Goal: Transaction & Acquisition: Purchase product/service

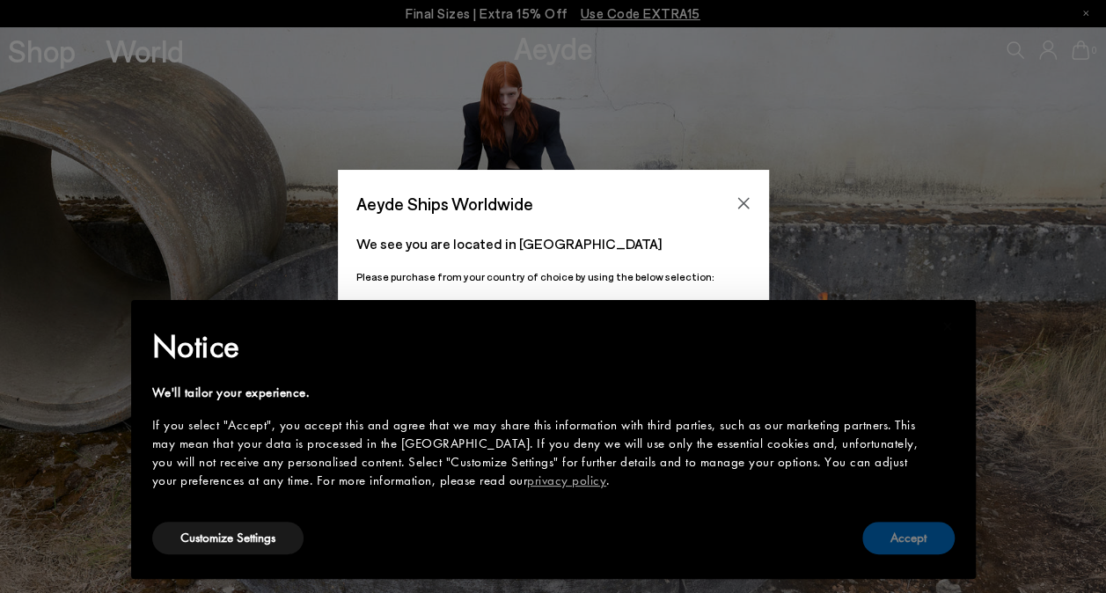
click at [920, 542] on button "Accept" at bounding box center [908, 538] width 92 height 33
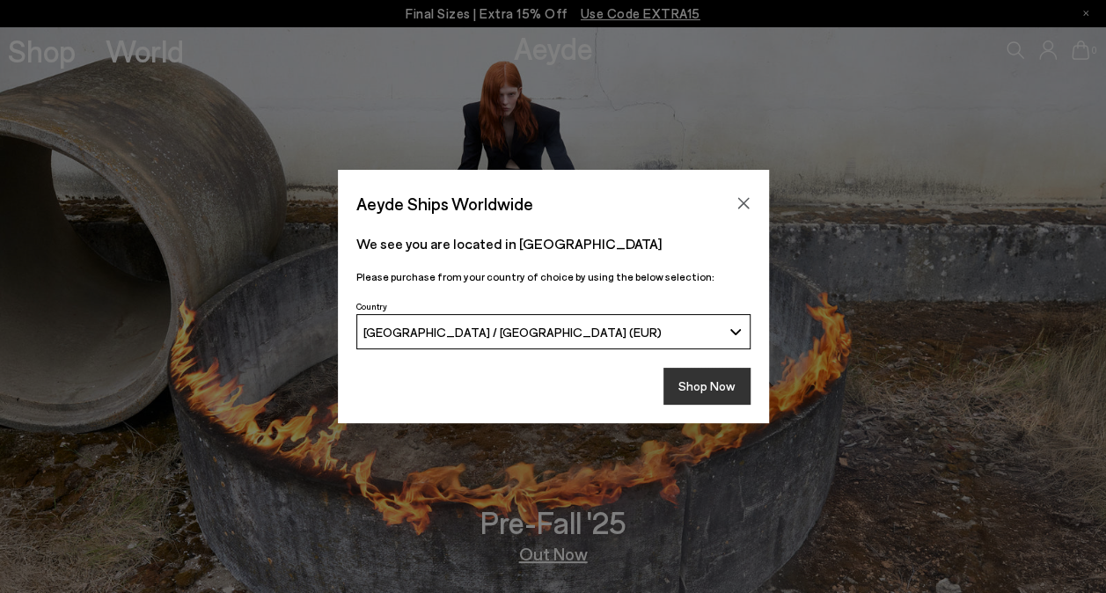
click at [725, 382] on button "Shop Now" at bounding box center [707, 386] width 87 height 37
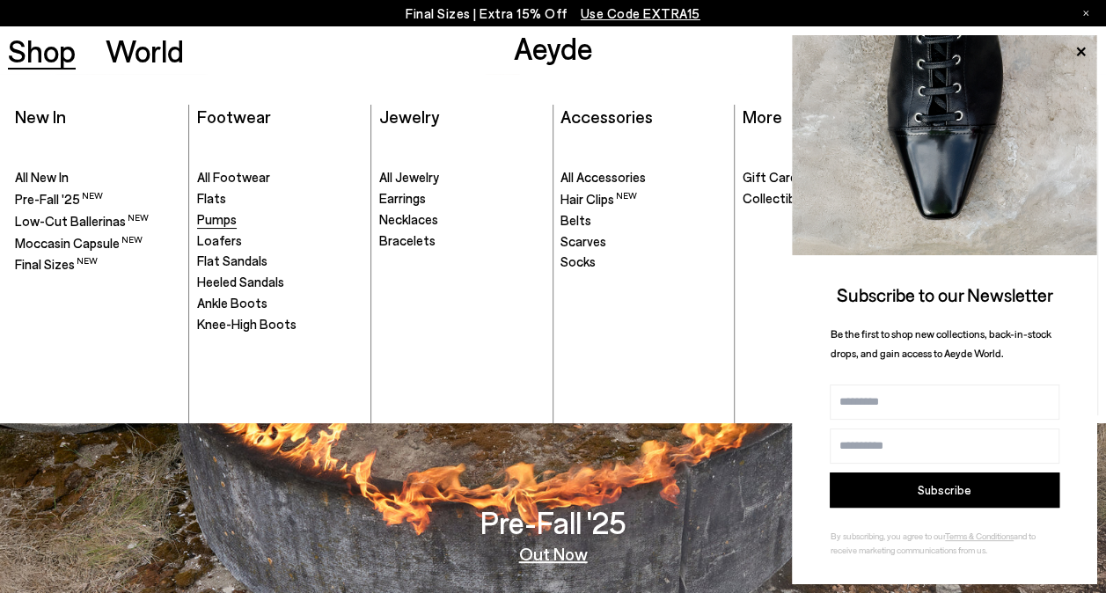
click at [223, 218] on span "Pumps" at bounding box center [217, 219] width 40 height 16
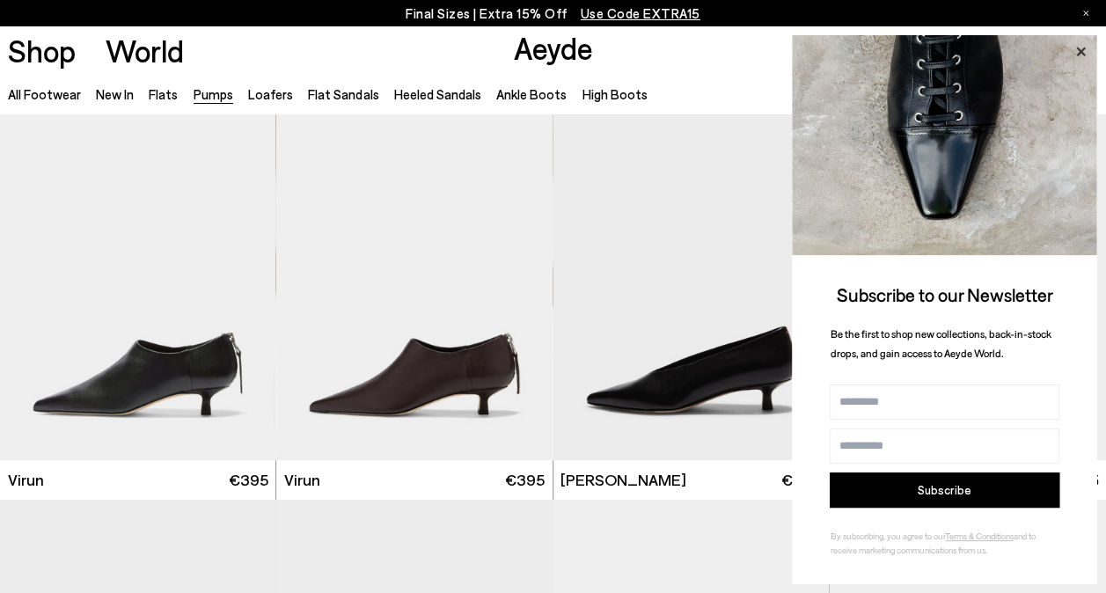
click at [1080, 48] on icon at bounding box center [1080, 51] width 23 height 23
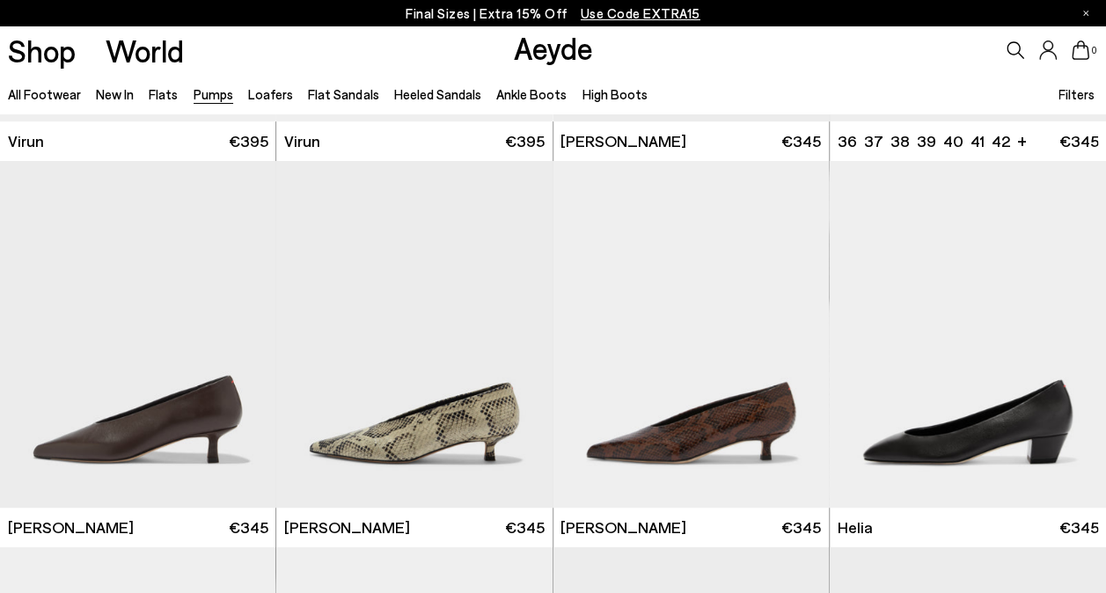
scroll to position [341, 0]
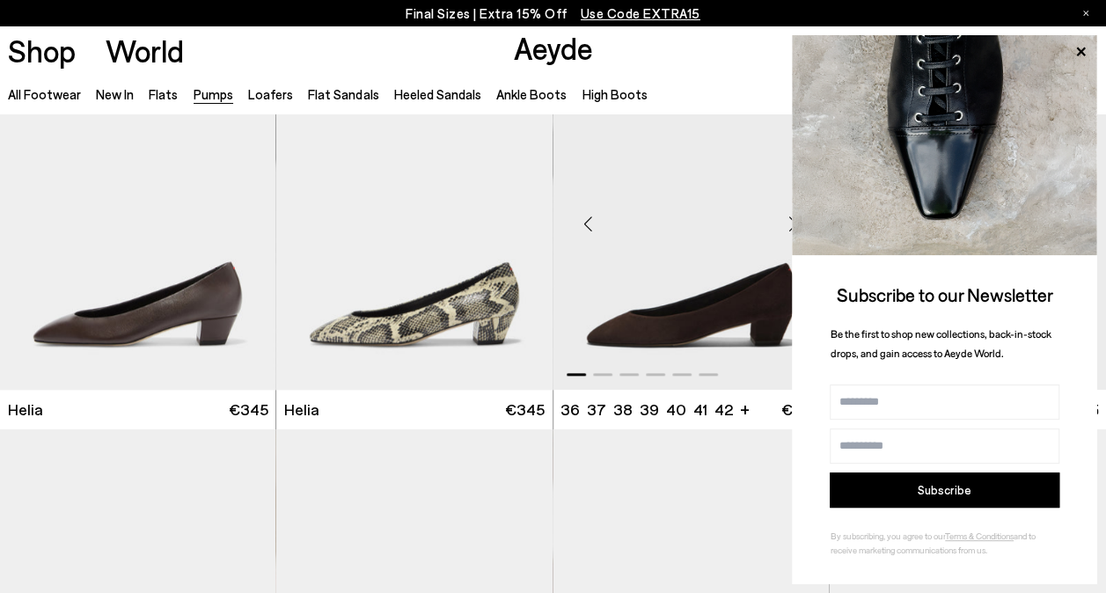
scroll to position [881, 0]
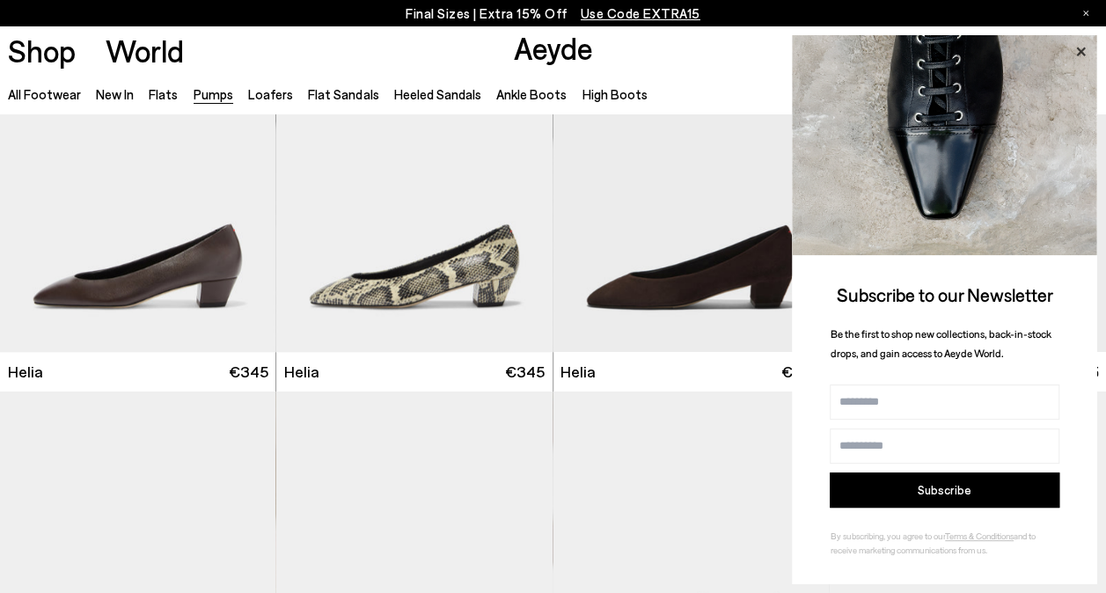
click at [1077, 46] on icon at bounding box center [1080, 51] width 23 height 23
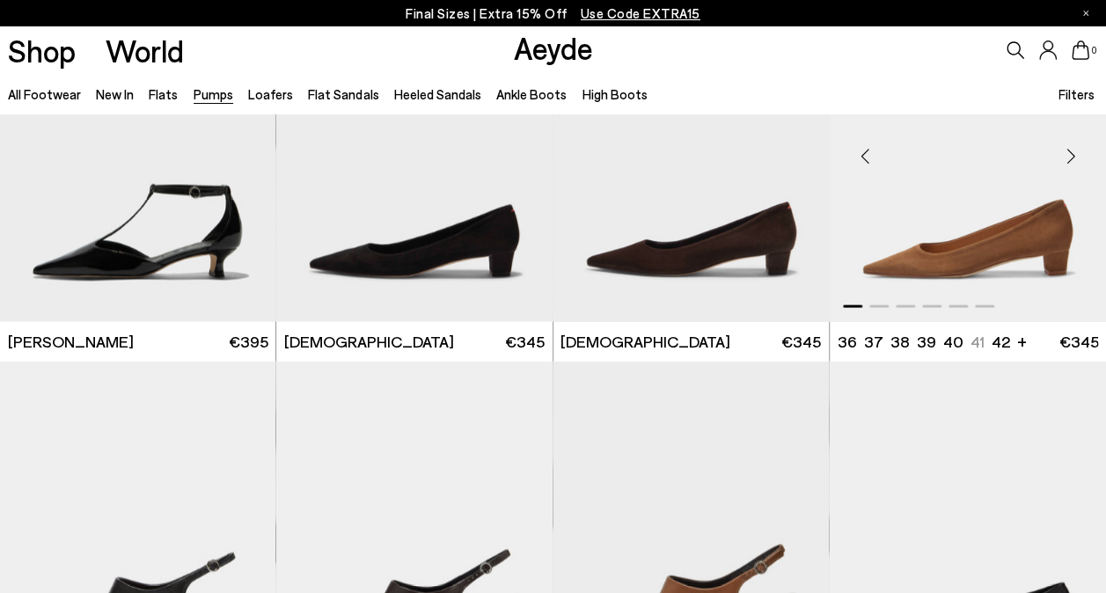
scroll to position [1684, 0]
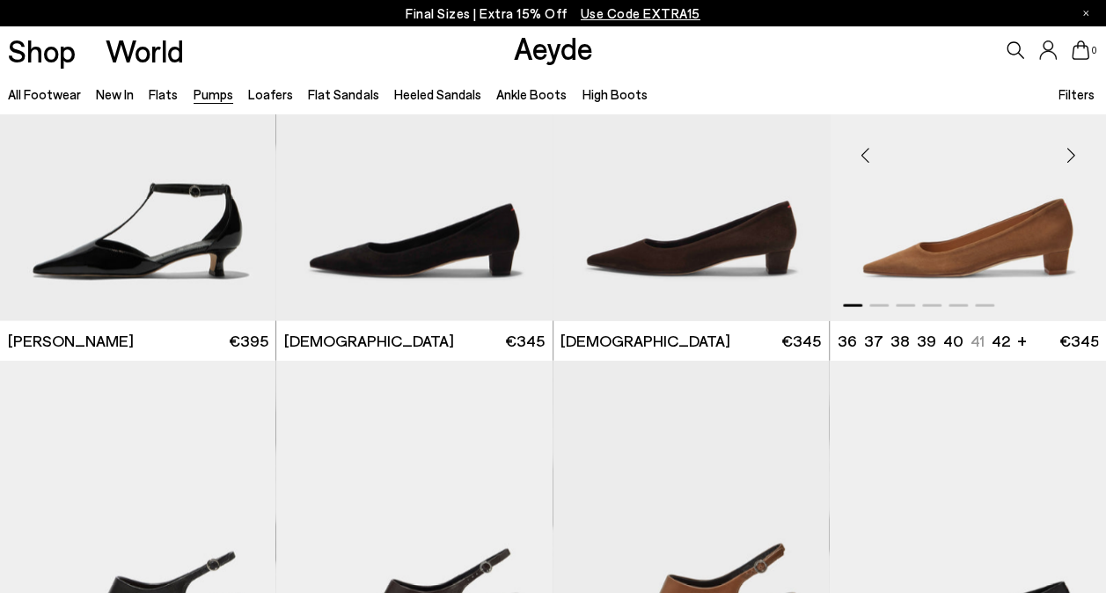
click at [993, 261] on img "1 / 6" at bounding box center [968, 147] width 276 height 347
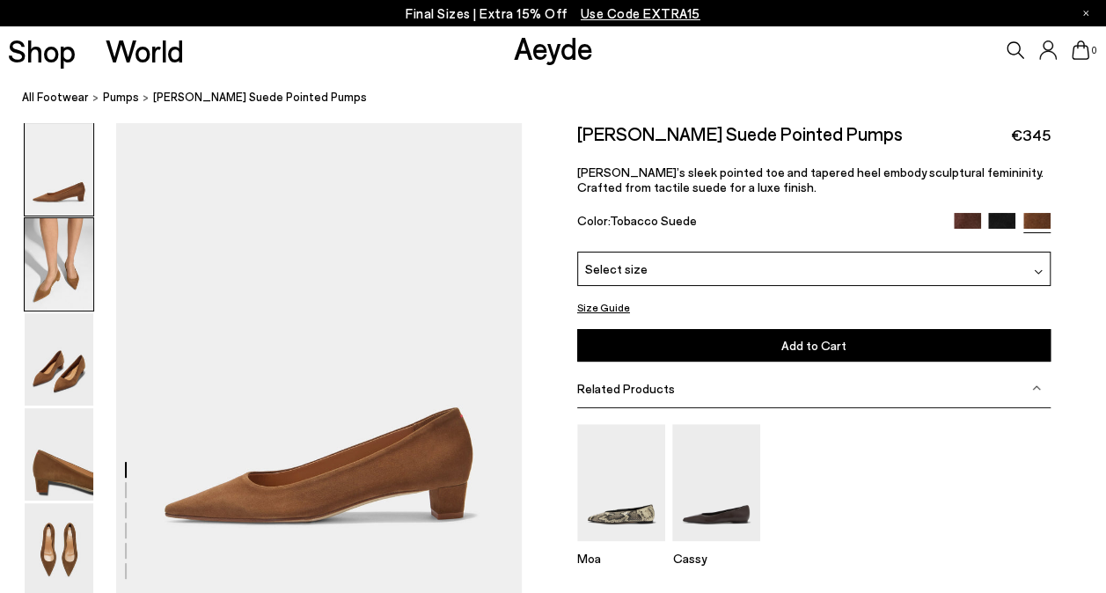
click at [28, 250] on img at bounding box center [59, 264] width 69 height 92
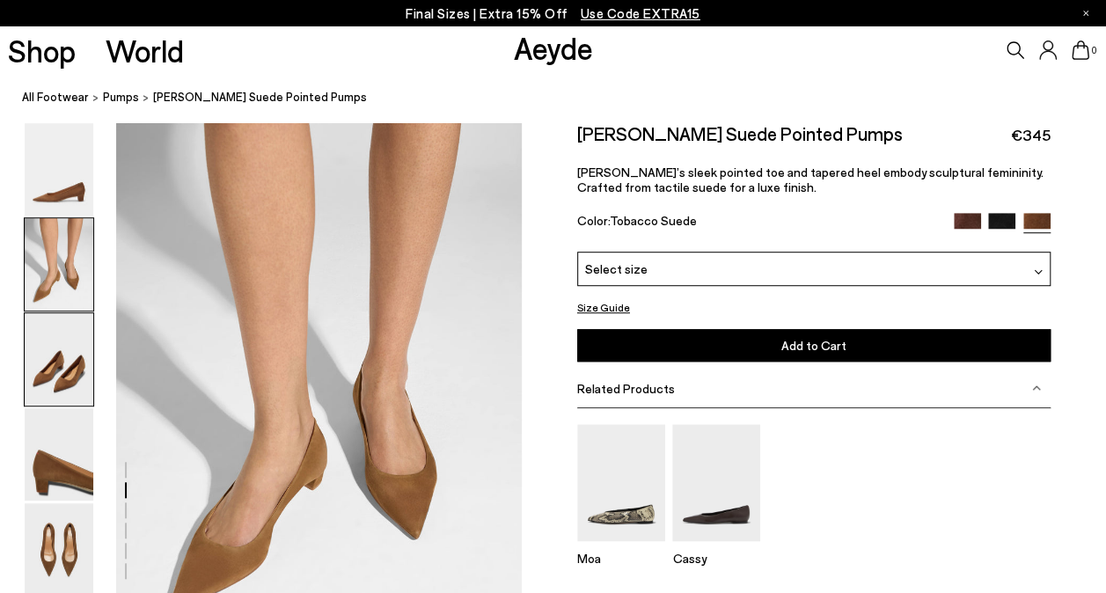
scroll to position [605, 0]
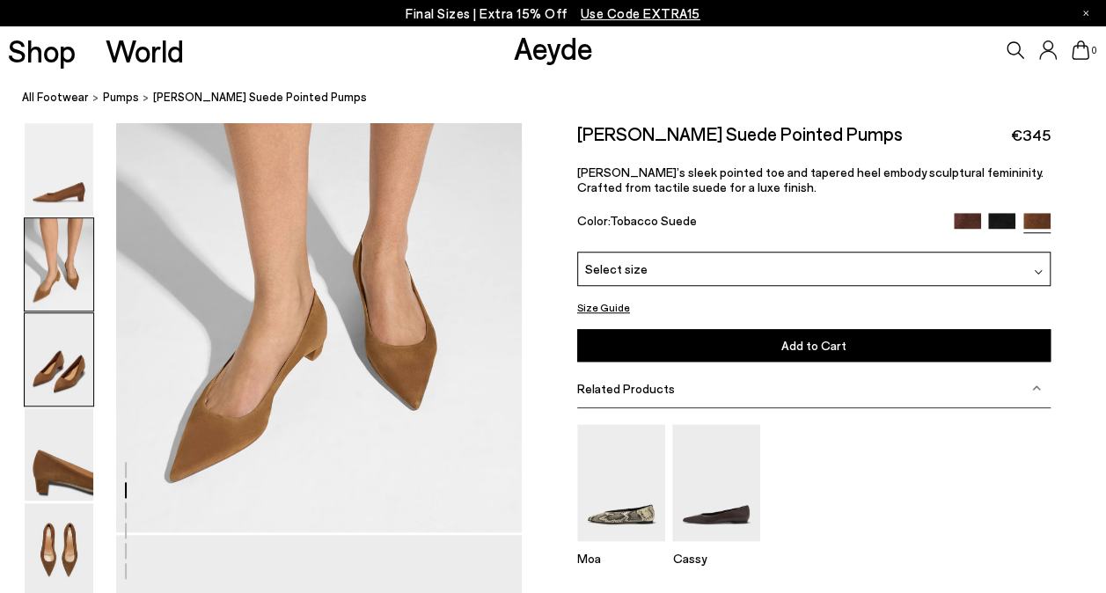
click at [72, 347] on img at bounding box center [59, 359] width 69 height 92
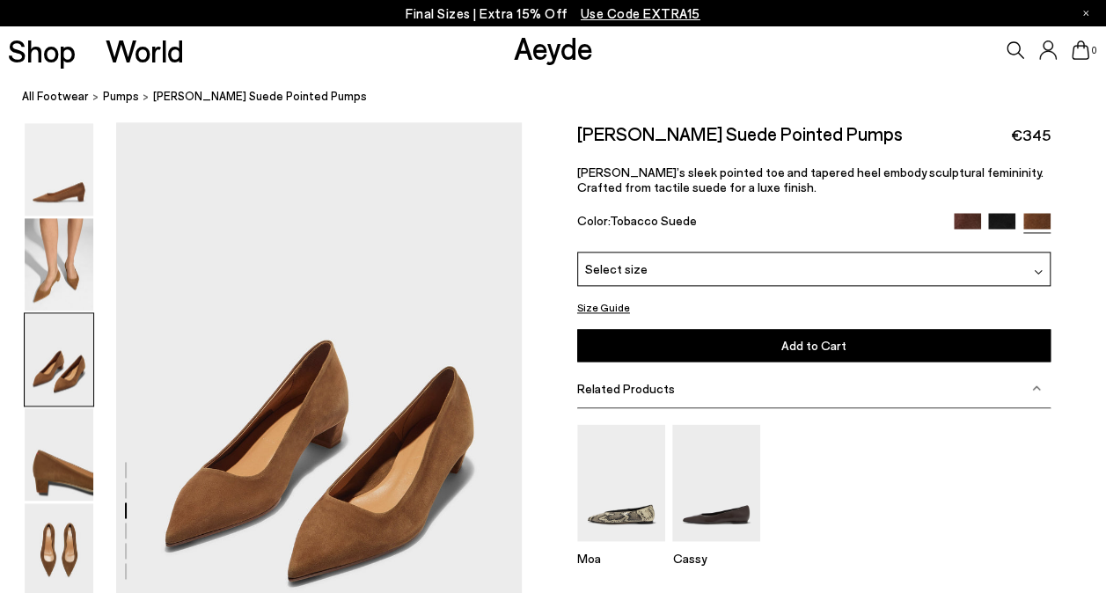
scroll to position [1018, 0]
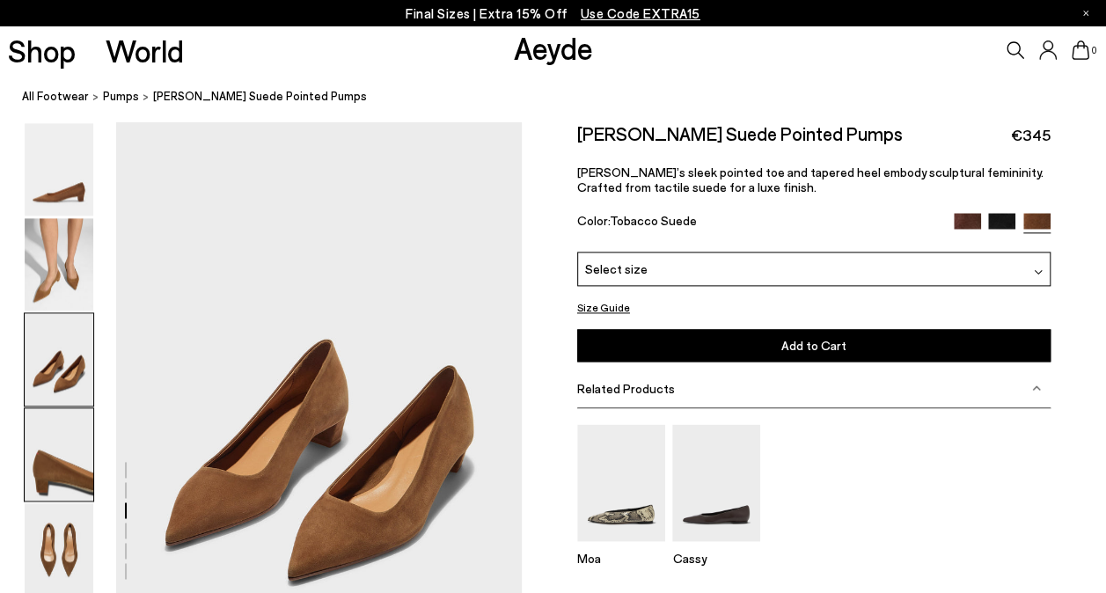
click at [65, 446] on img at bounding box center [59, 454] width 69 height 92
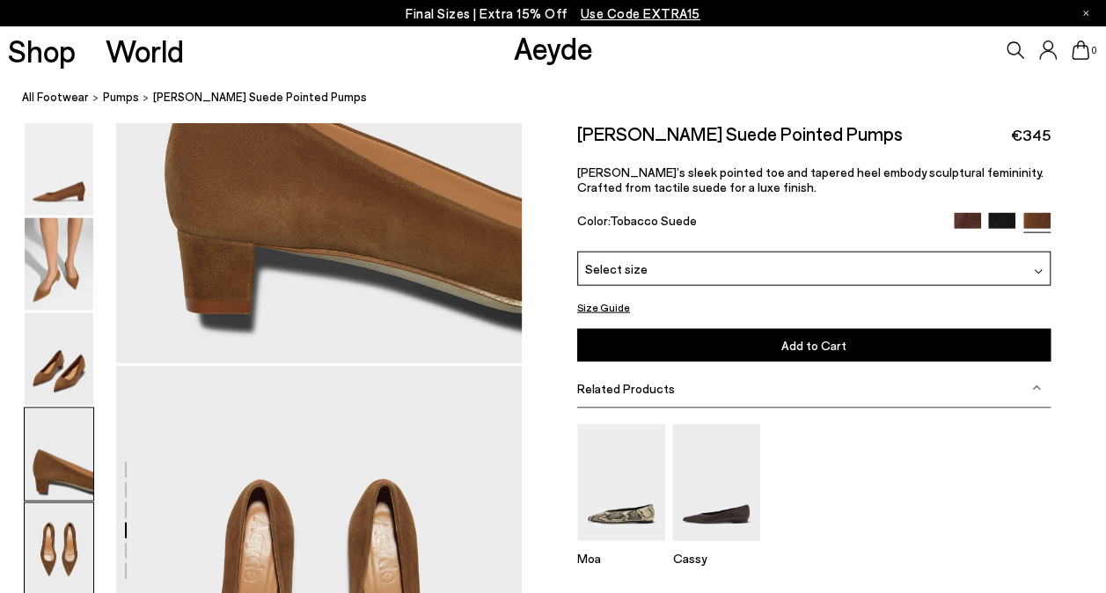
click at [58, 539] on img at bounding box center [59, 549] width 69 height 92
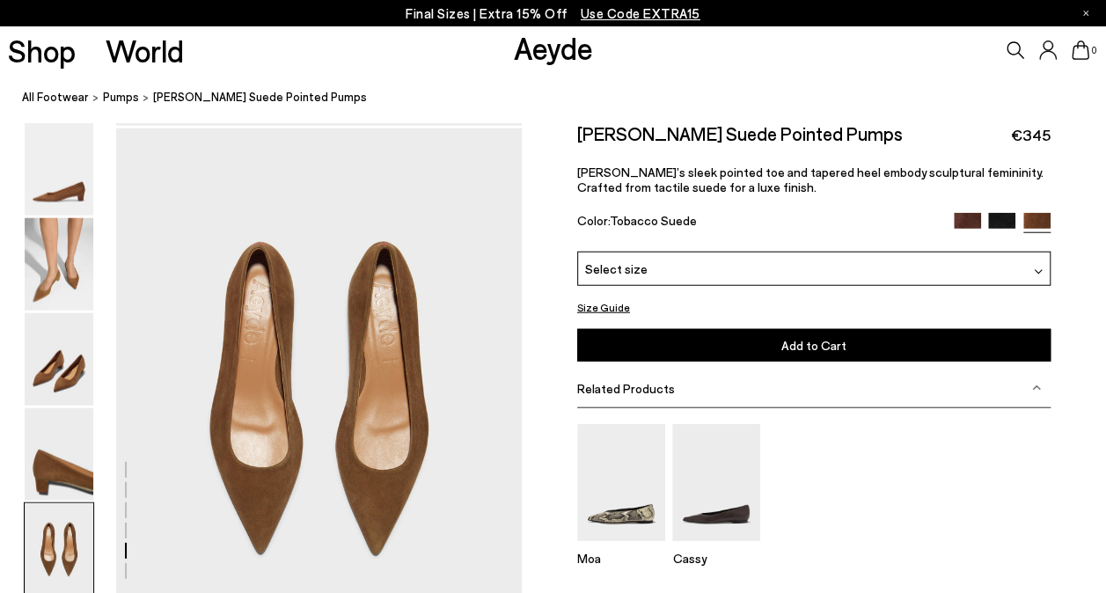
scroll to position [2088, 0]
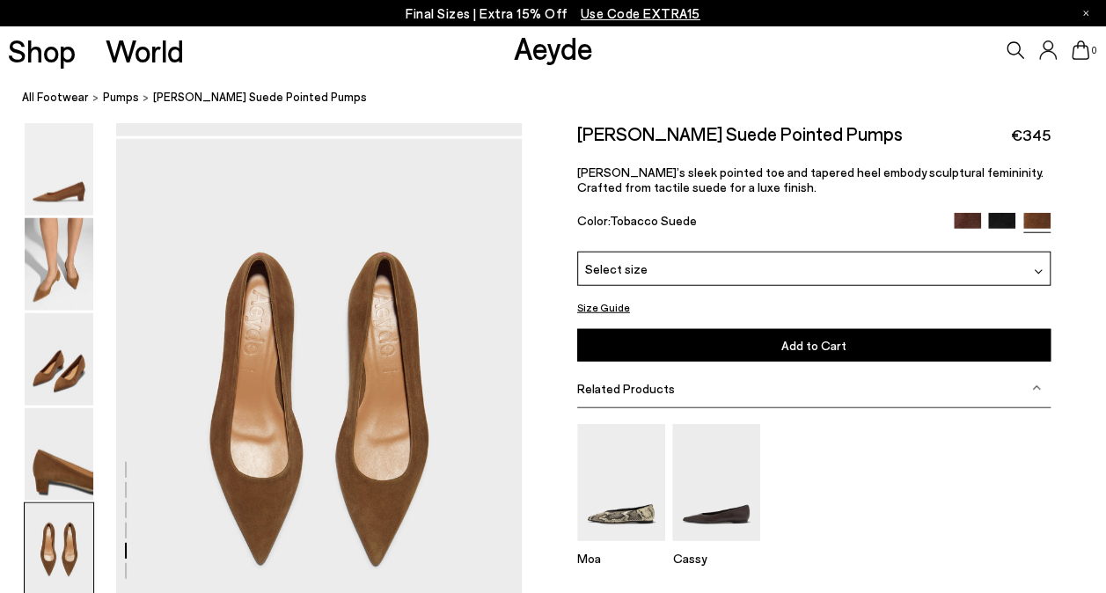
click at [965, 220] on img at bounding box center [967, 226] width 27 height 27
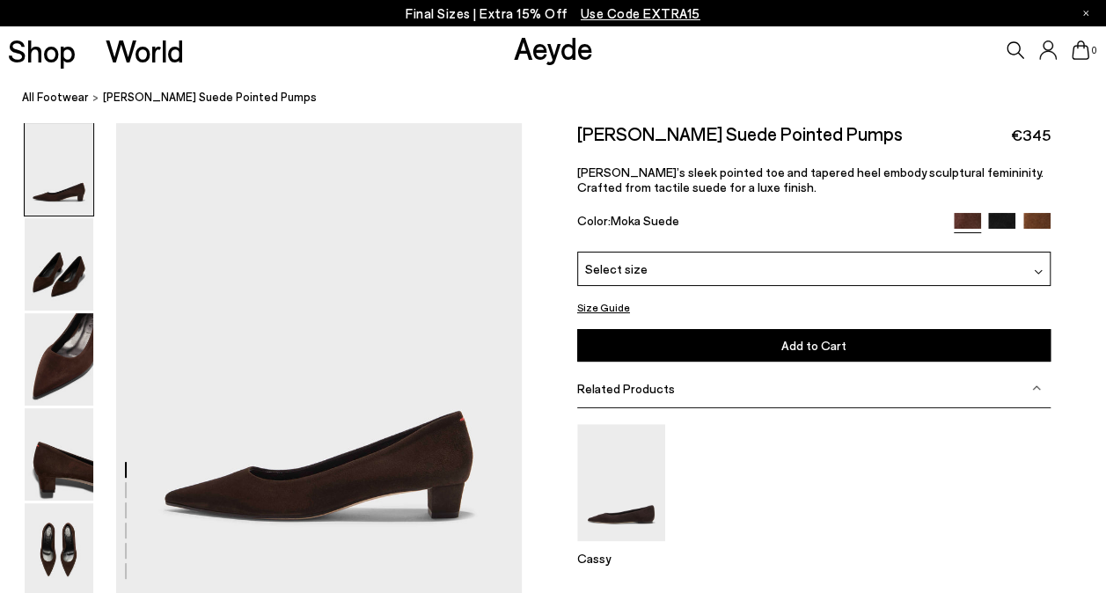
click at [1002, 217] on img at bounding box center [1001, 226] width 27 height 27
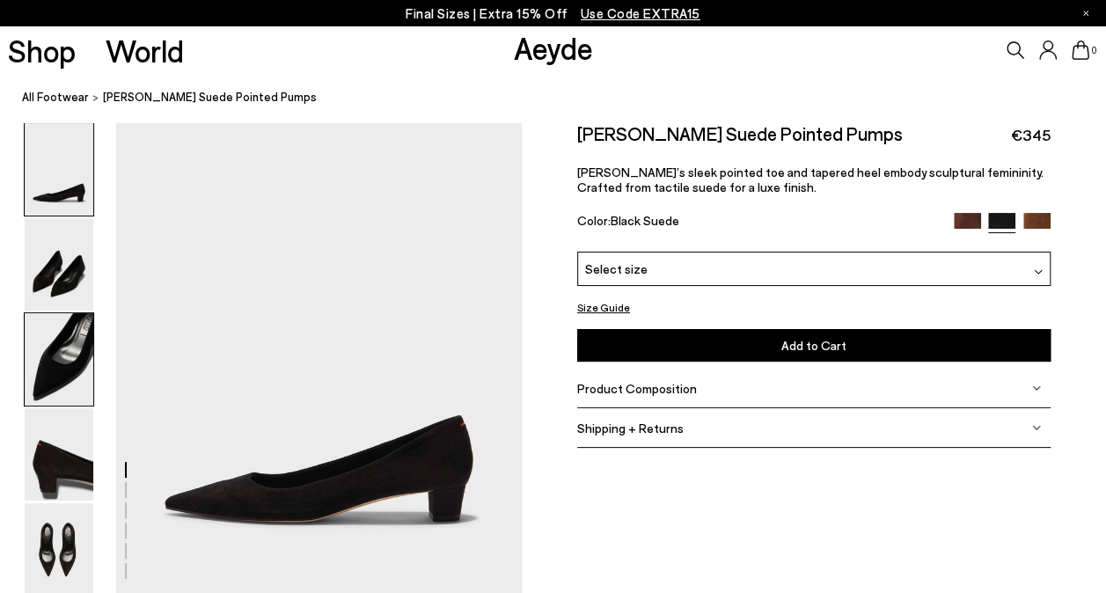
click at [63, 354] on img at bounding box center [59, 359] width 69 height 92
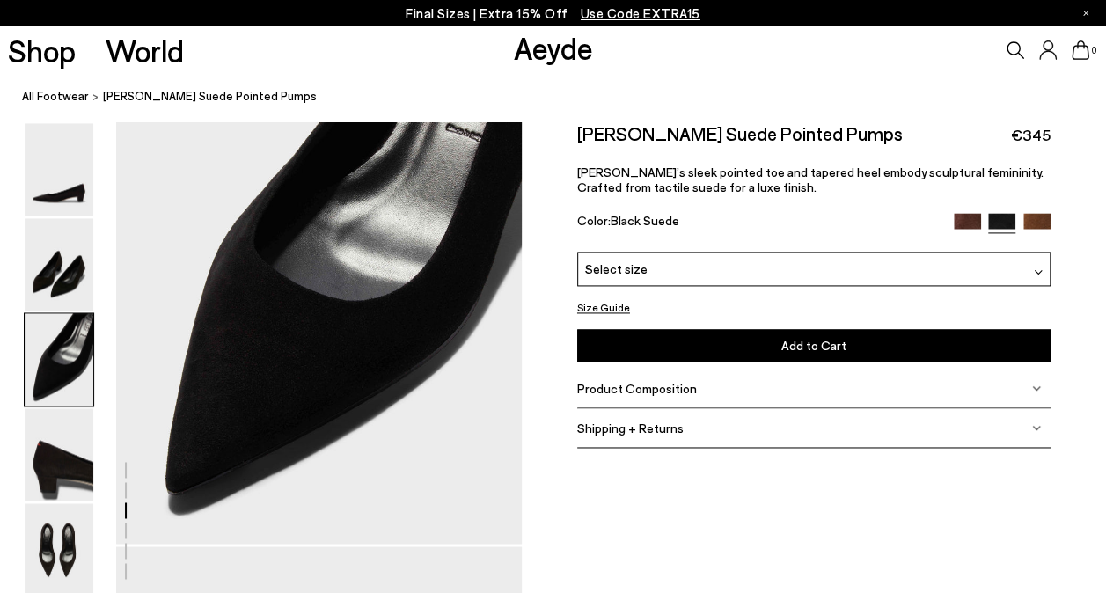
scroll to position [1140, 0]
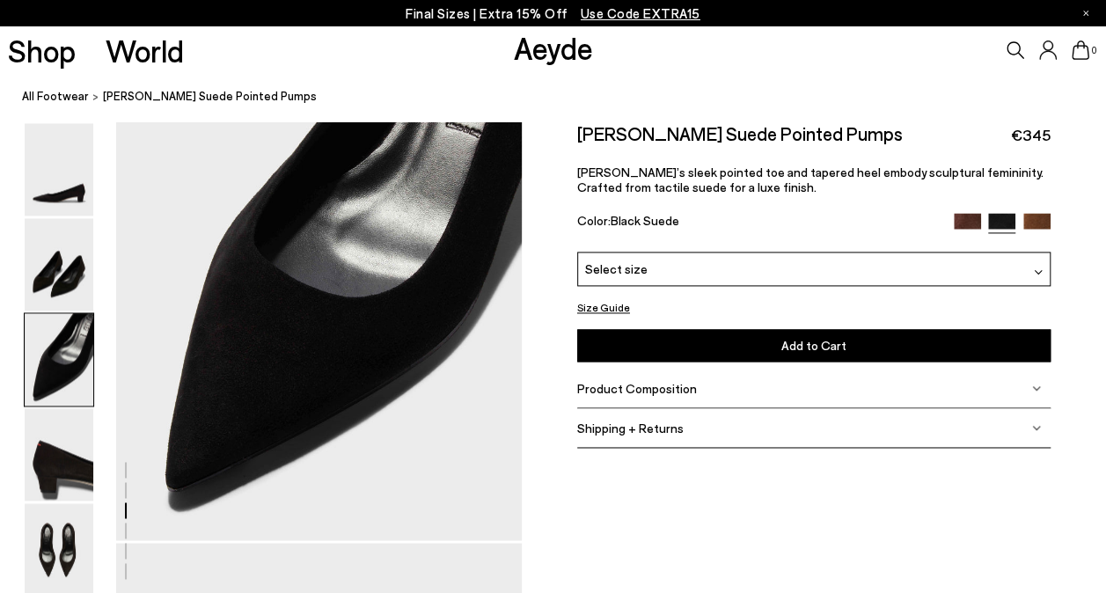
click at [1040, 218] on img at bounding box center [1037, 226] width 27 height 27
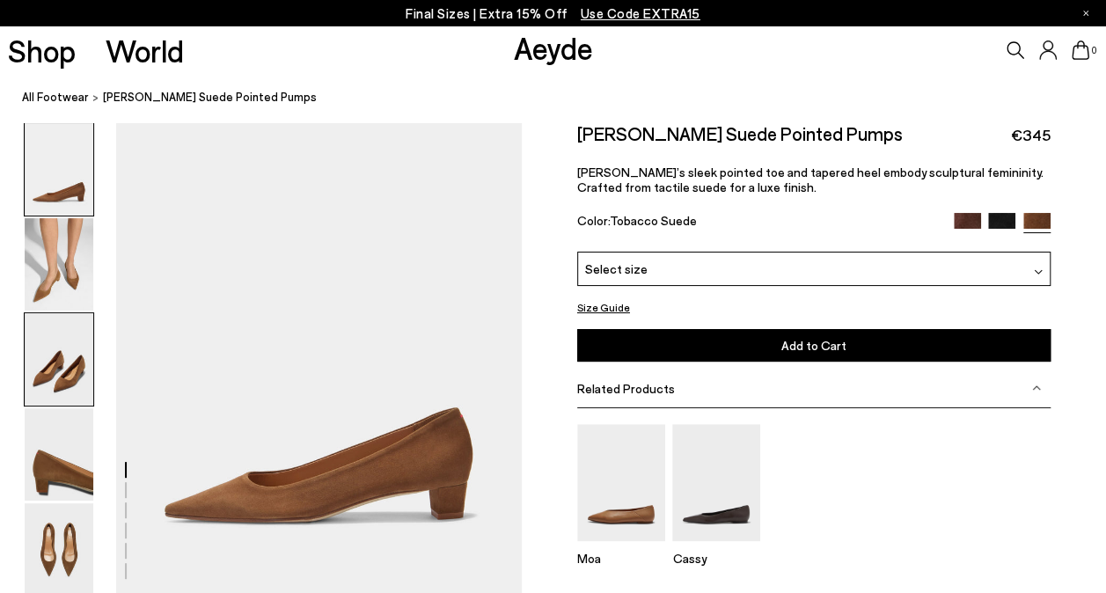
click at [70, 365] on img at bounding box center [59, 359] width 69 height 92
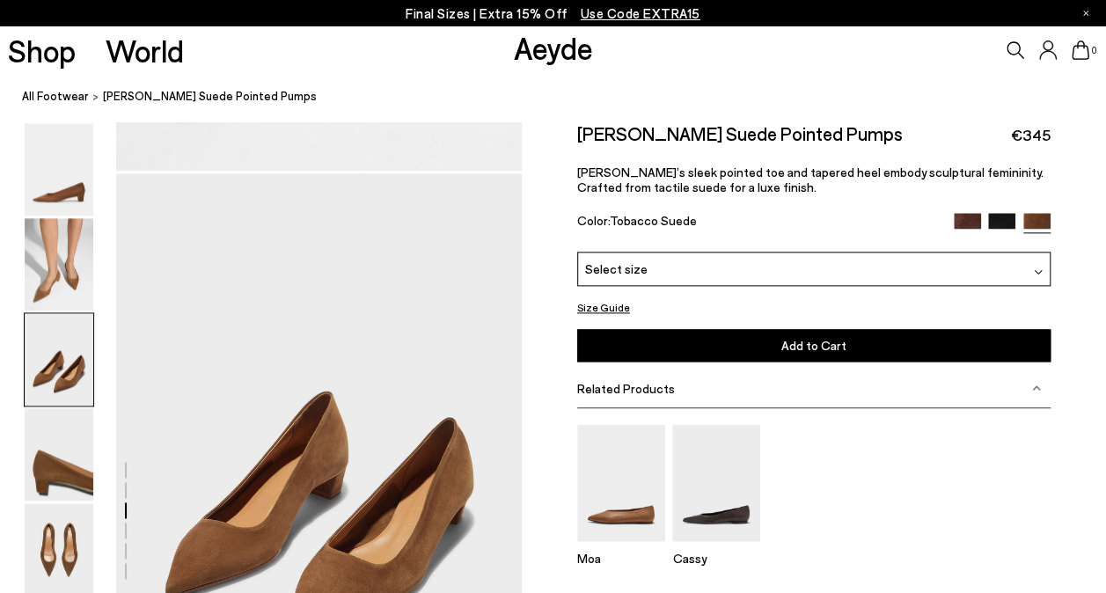
scroll to position [1018, 0]
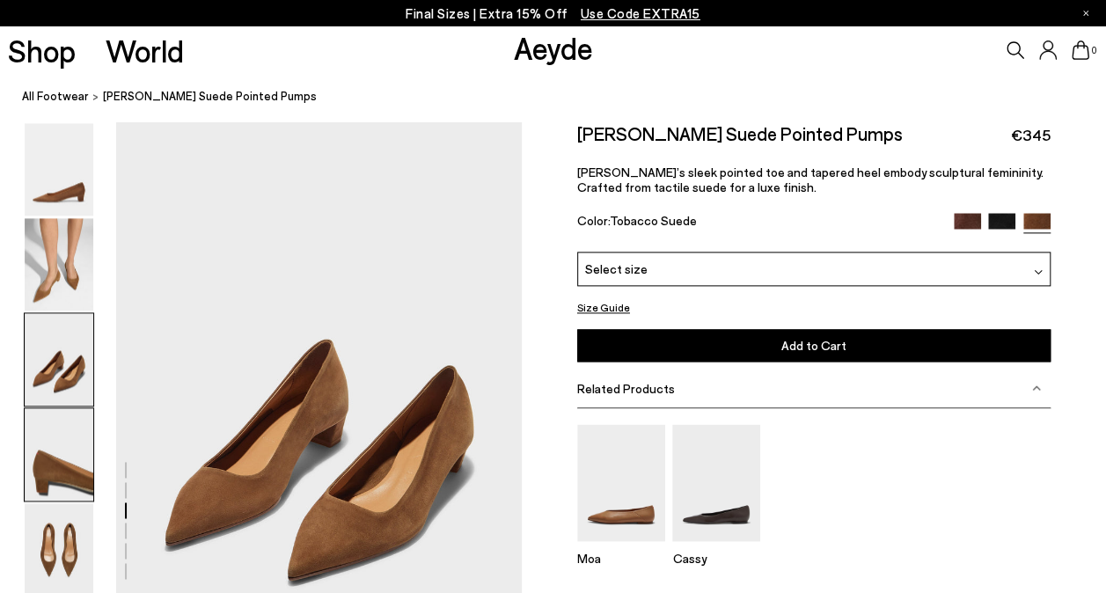
click at [65, 449] on img at bounding box center [59, 454] width 69 height 92
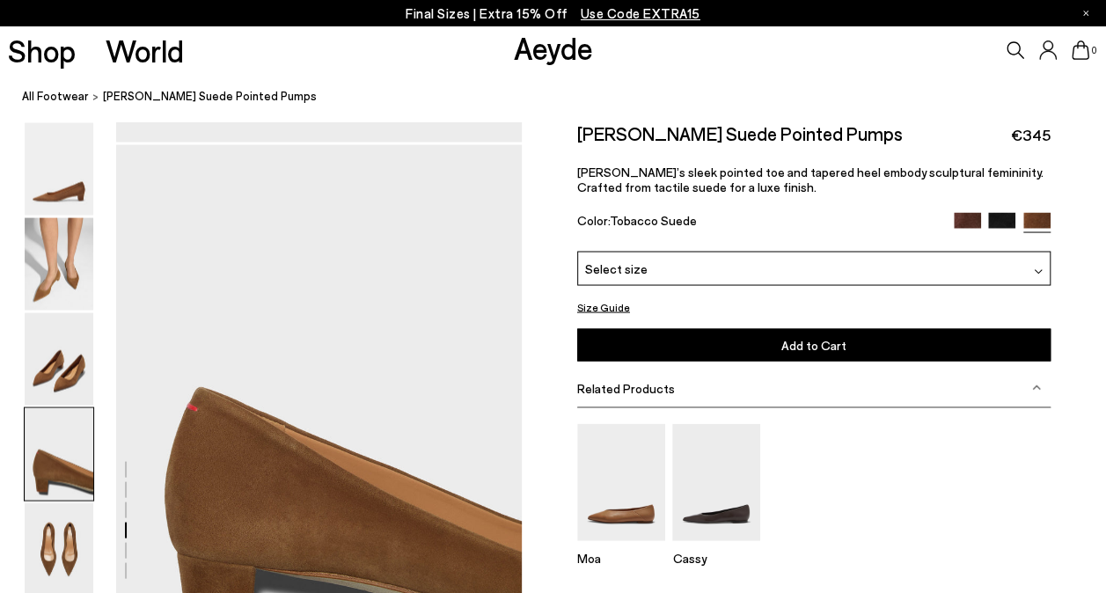
scroll to position [1561, 0]
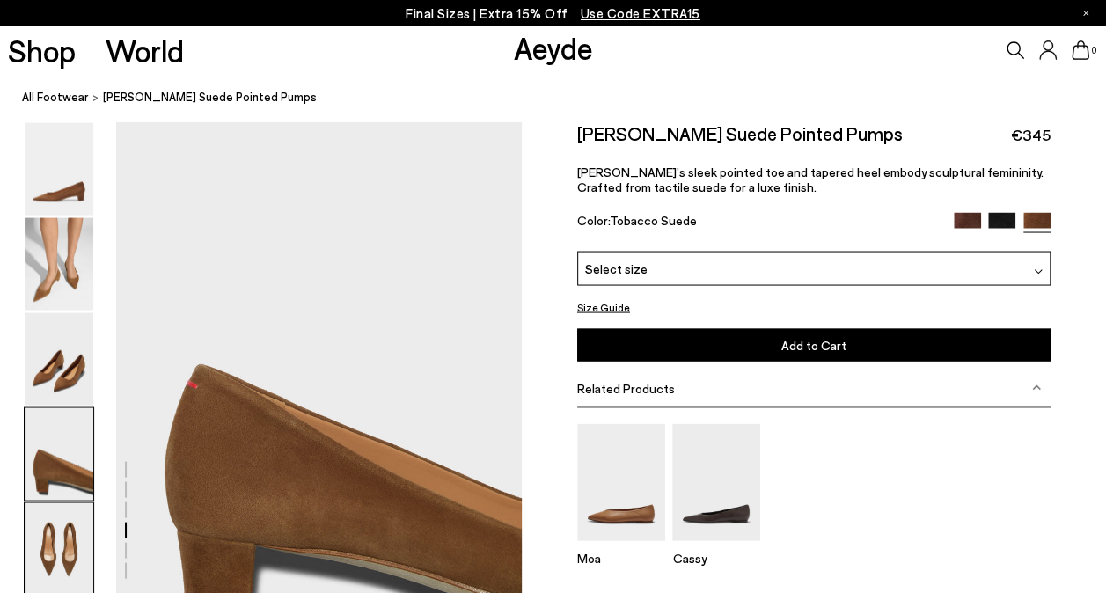
click at [63, 519] on img at bounding box center [59, 549] width 69 height 92
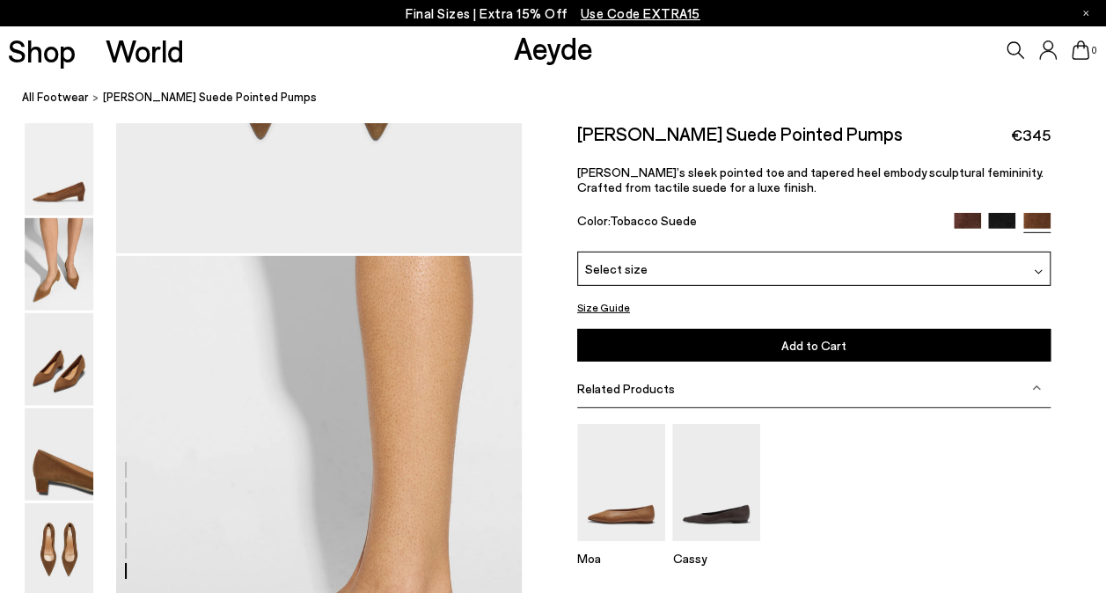
scroll to position [2509, 0]
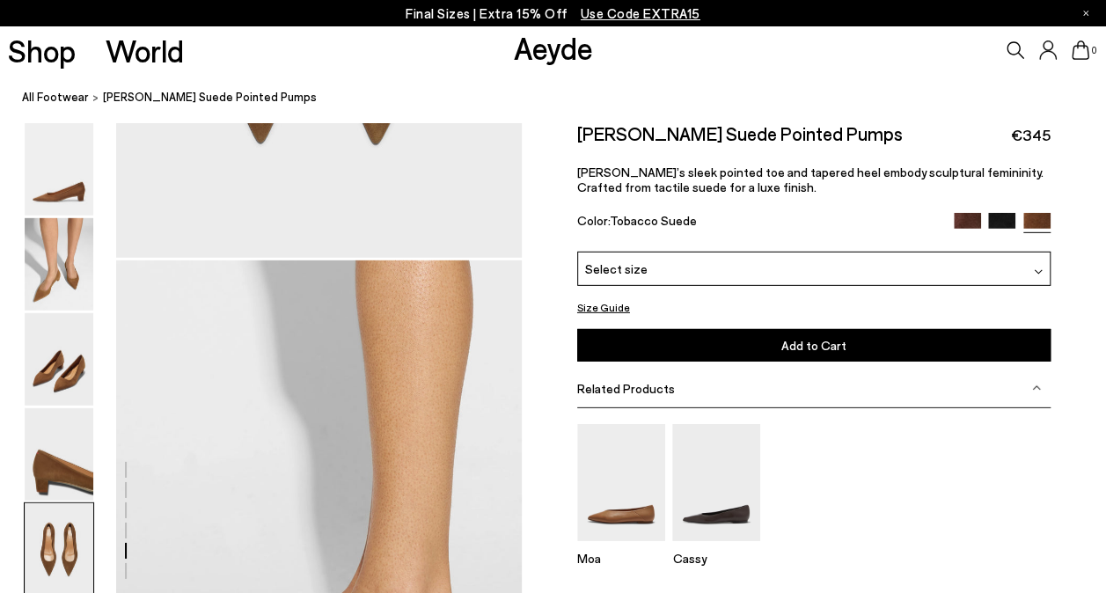
click at [807, 268] on div "Select size" at bounding box center [813, 268] width 473 height 34
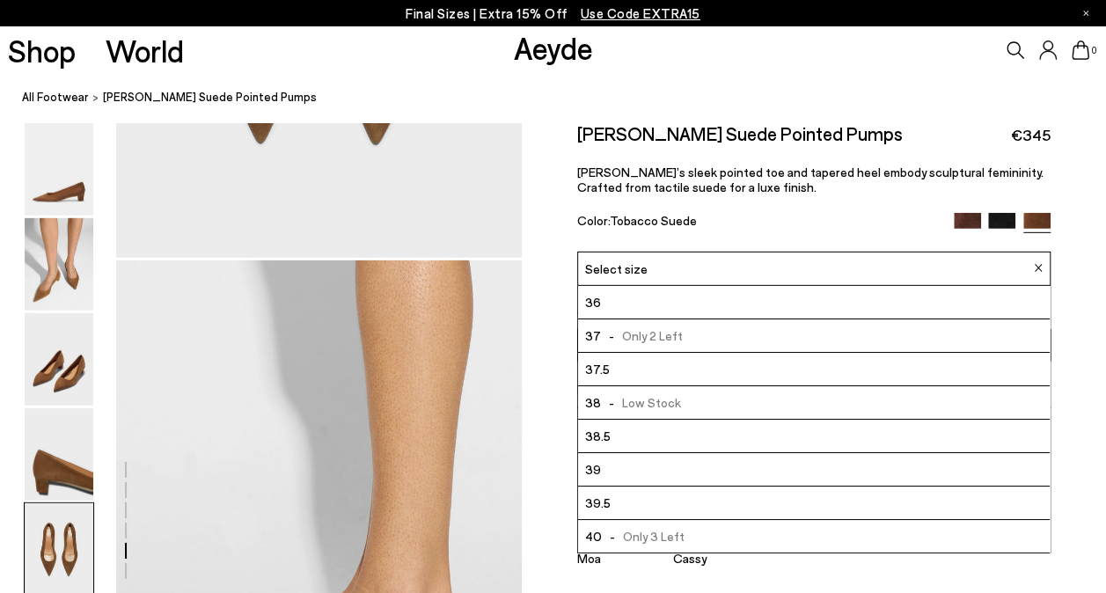
click at [702, 325] on li "37 - Only 2 Left" at bounding box center [814, 335] width 472 height 33
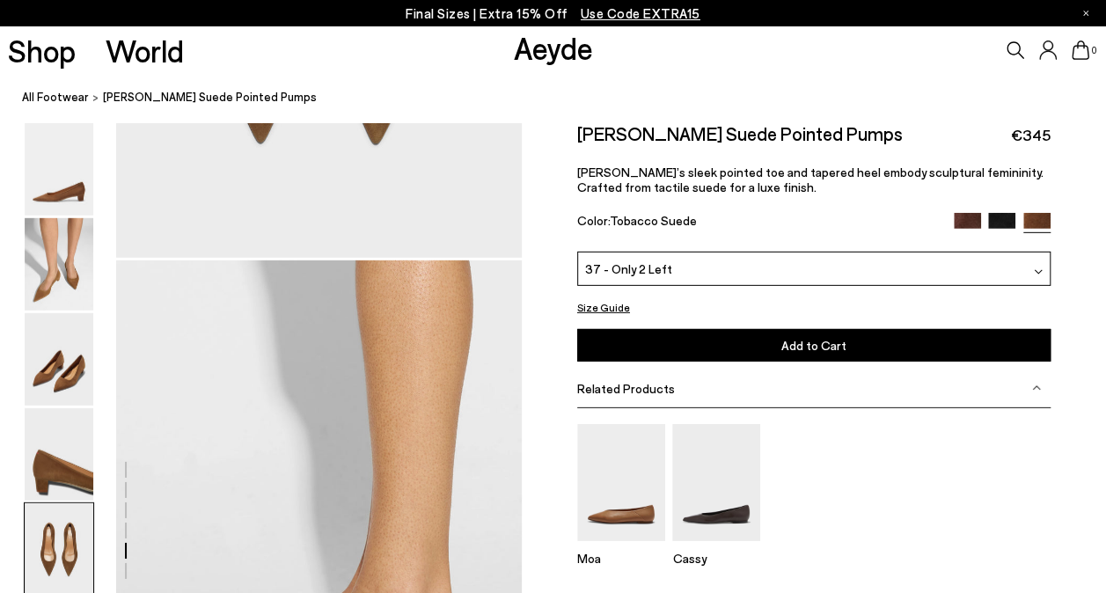
click at [778, 338] on button "Add to Cart Select a Size First" at bounding box center [813, 345] width 473 height 33
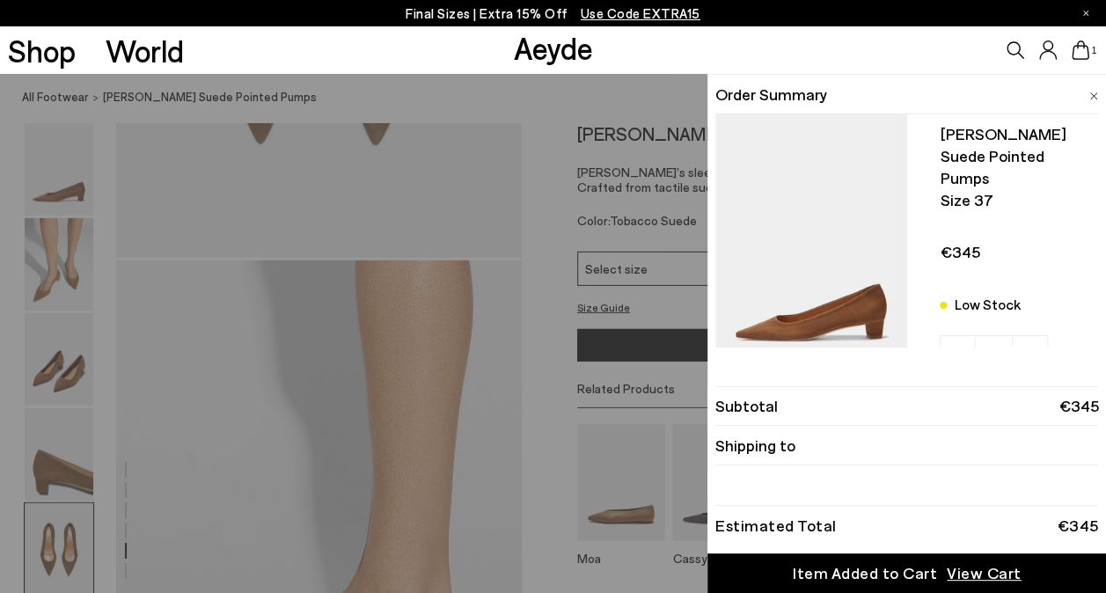
click at [601, 100] on div "Quick Add Color Size View Details Order Summary Judi suede pointed pumps Size 3…" at bounding box center [553, 333] width 1106 height 519
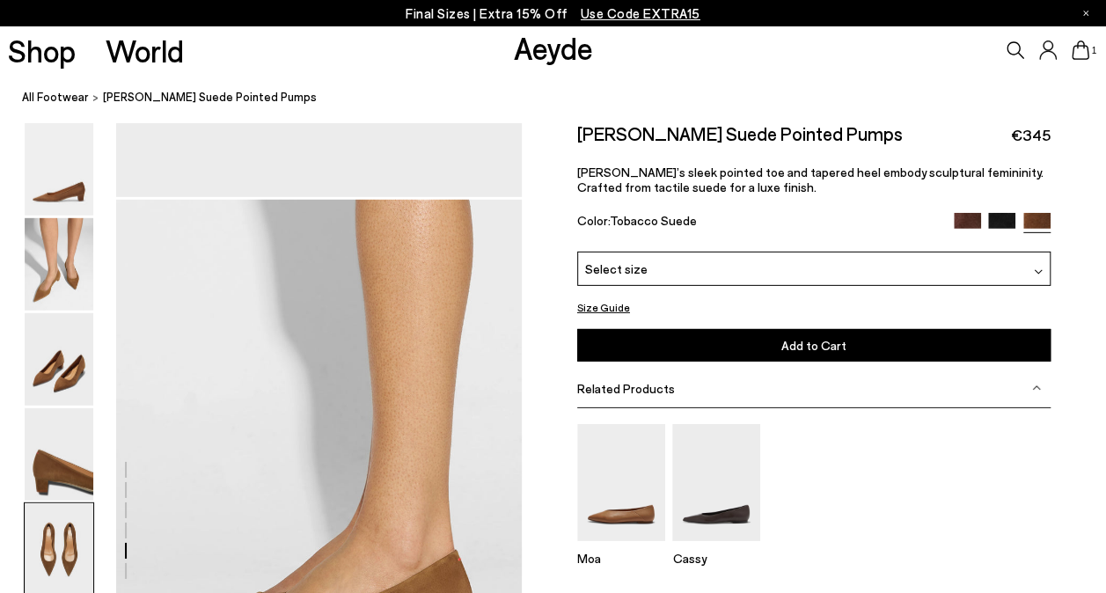
scroll to position [2571, 0]
click at [630, 510] on img at bounding box center [621, 482] width 88 height 117
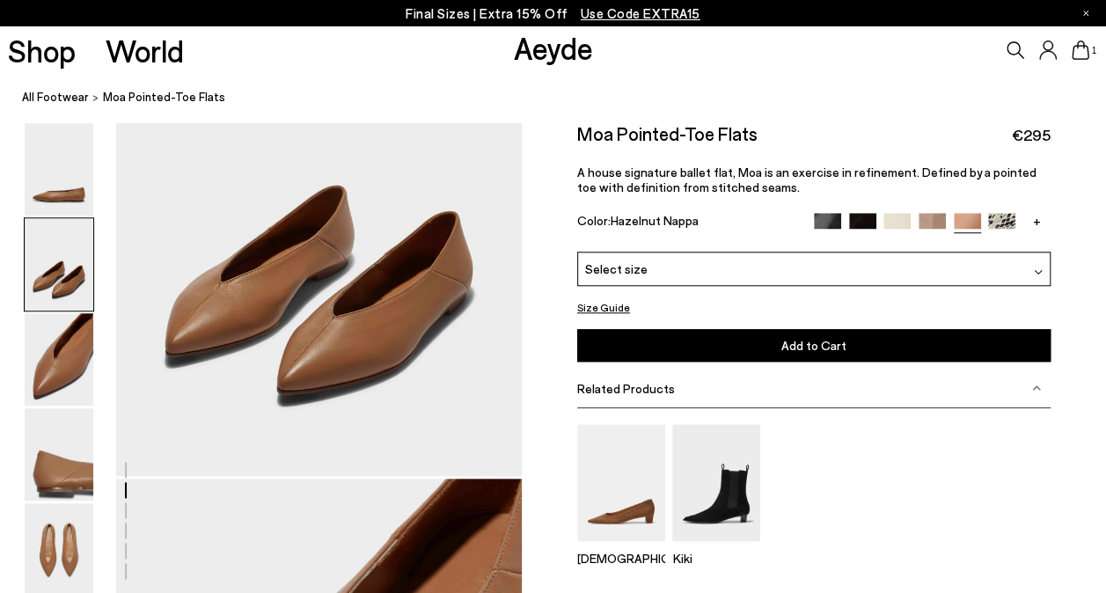
scroll to position [663, 0]
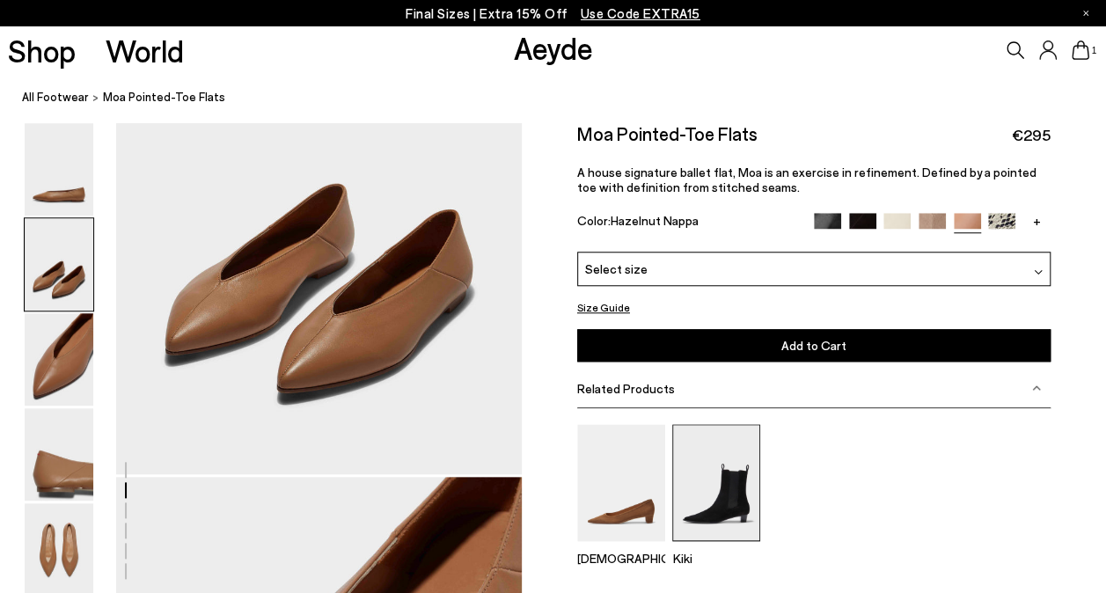
click at [732, 504] on img at bounding box center [716, 482] width 88 height 117
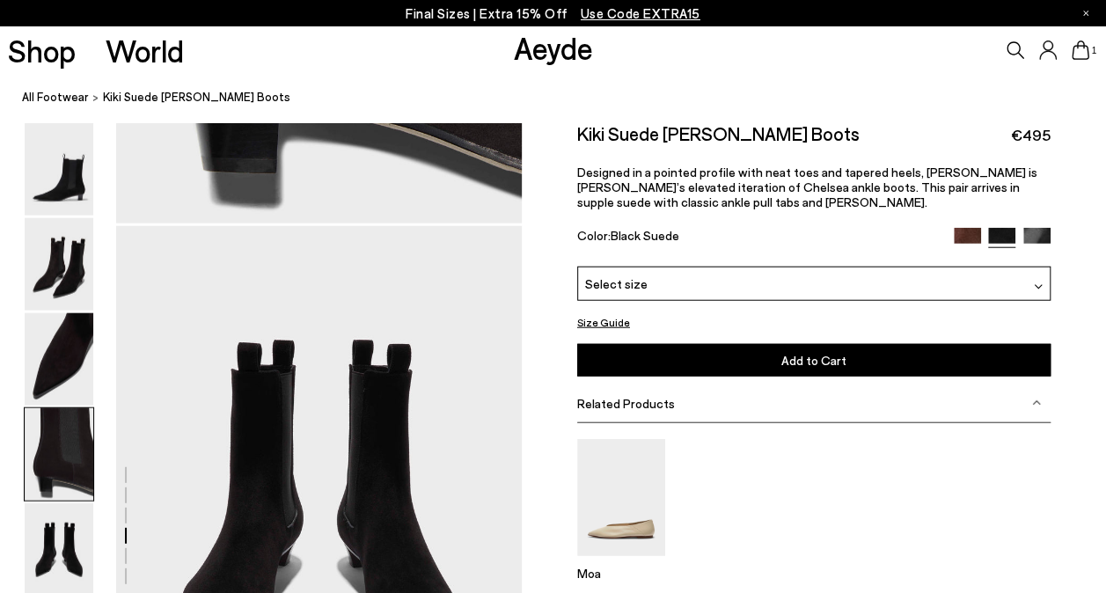
scroll to position [2125, 0]
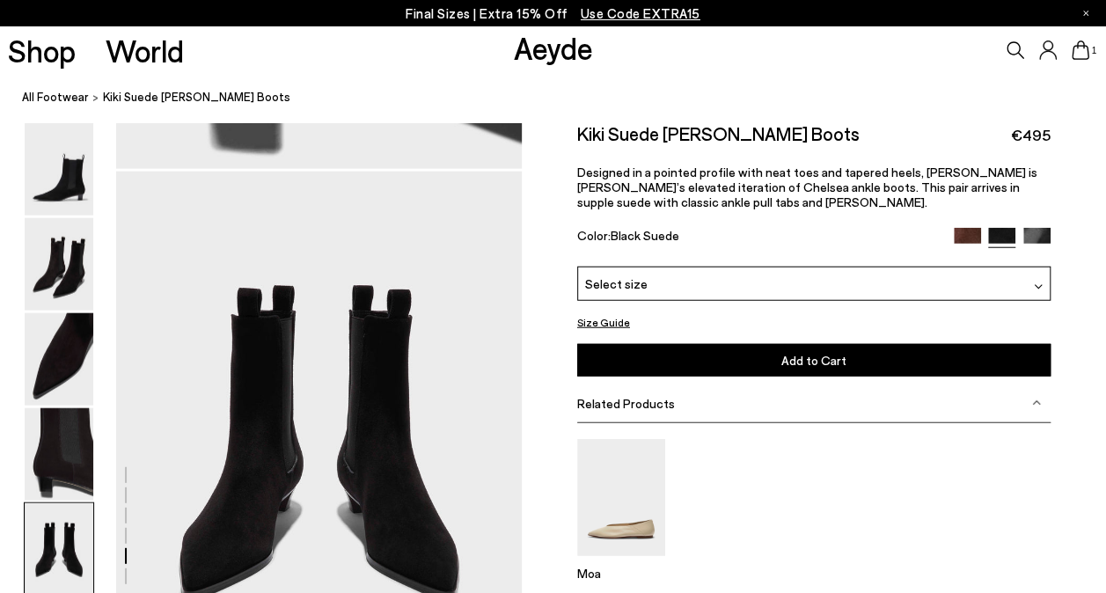
click at [539, 46] on link "Aeyde" at bounding box center [553, 47] width 79 height 37
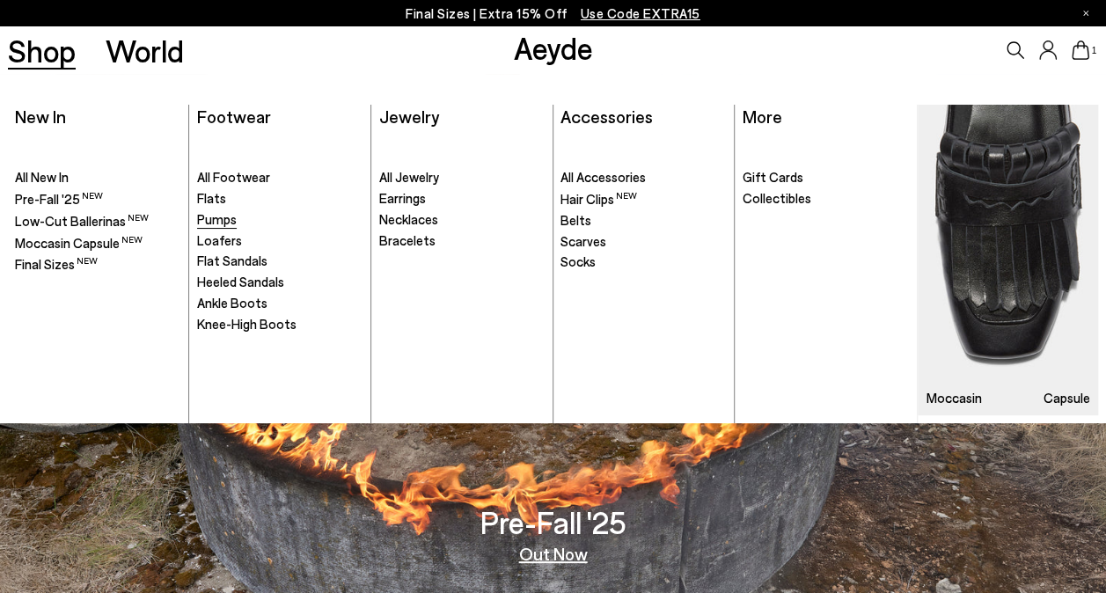
click at [222, 222] on span "Pumps" at bounding box center [217, 219] width 40 height 16
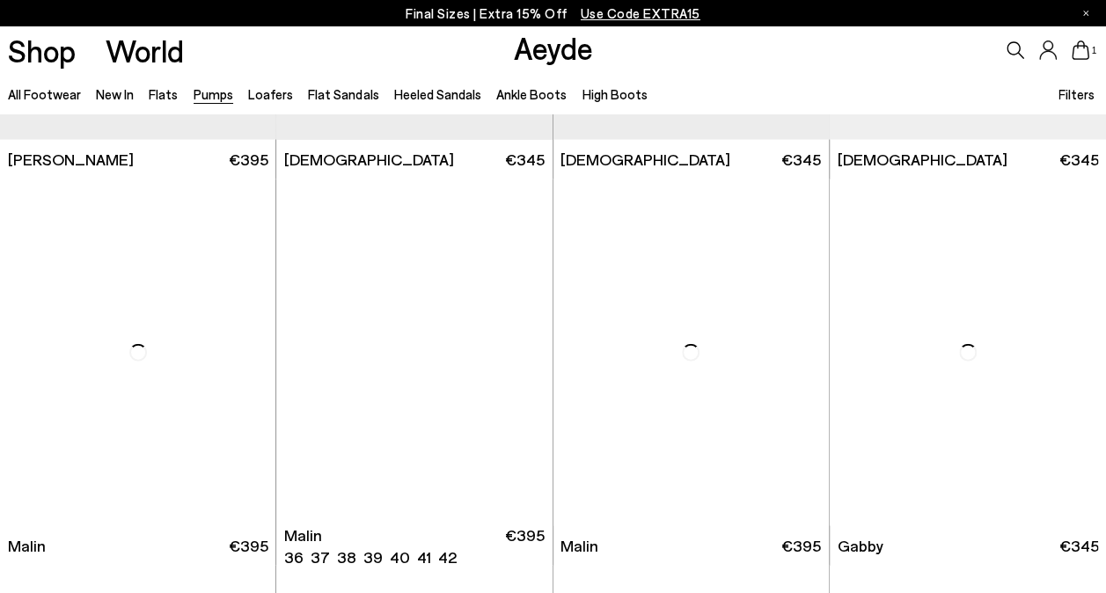
scroll to position [1867, 0]
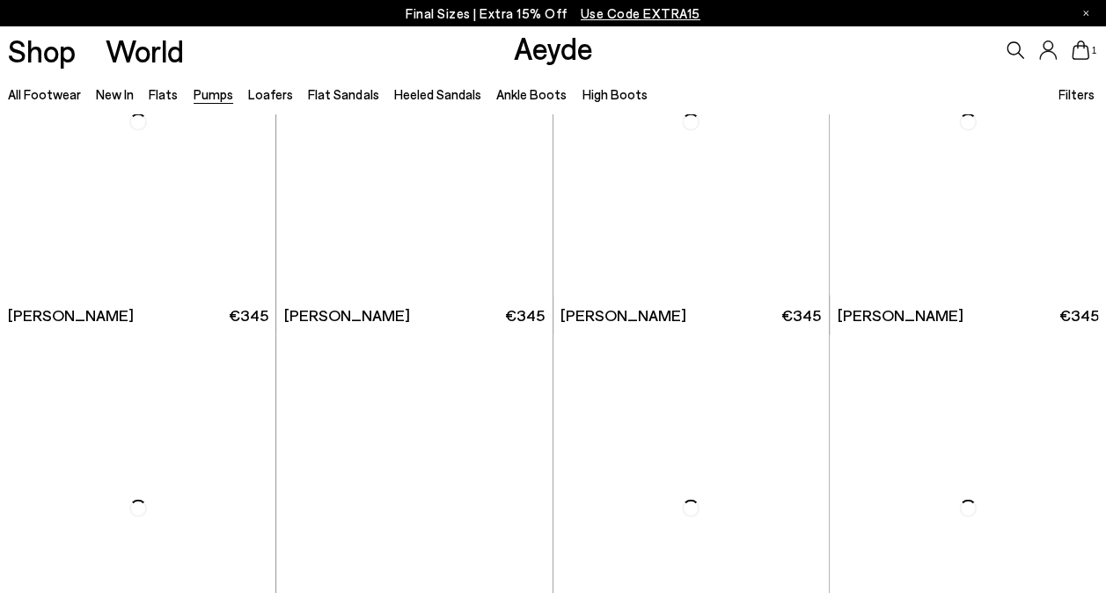
scroll to position [5538, 0]
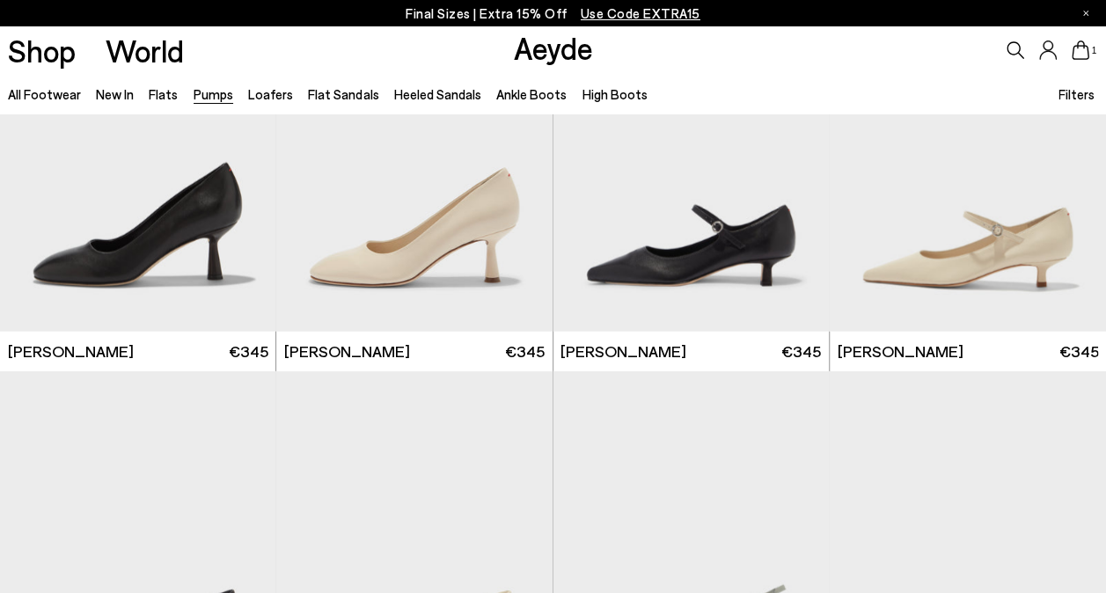
click at [1081, 48] on icon at bounding box center [1081, 49] width 18 height 19
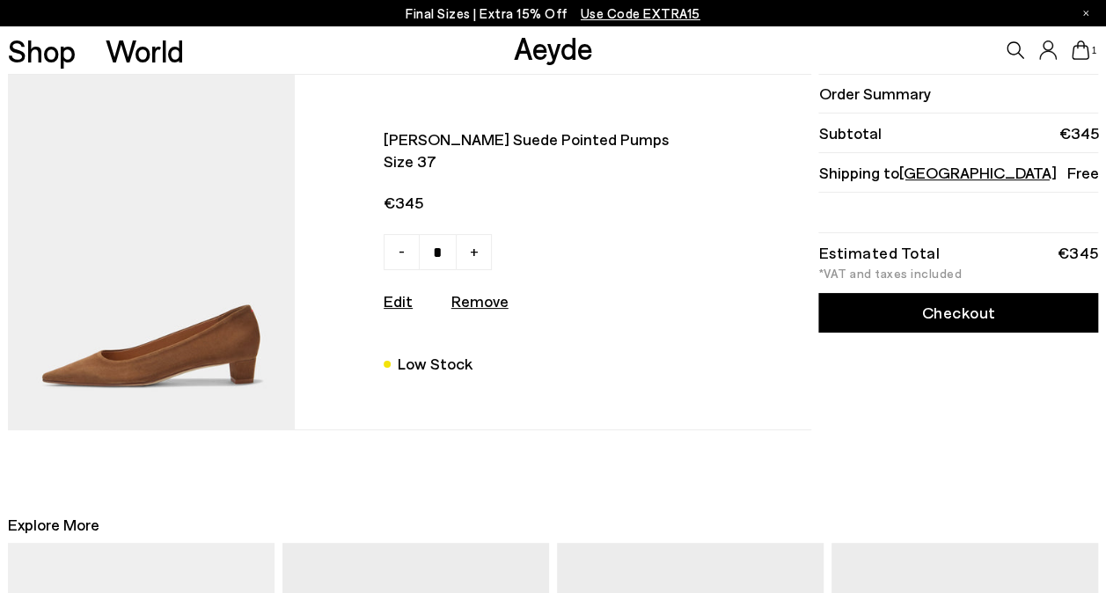
click at [422, 161] on span "Size 37" at bounding box center [540, 161] width 313 height 22
click at [184, 338] on img at bounding box center [152, 252] width 288 height 354
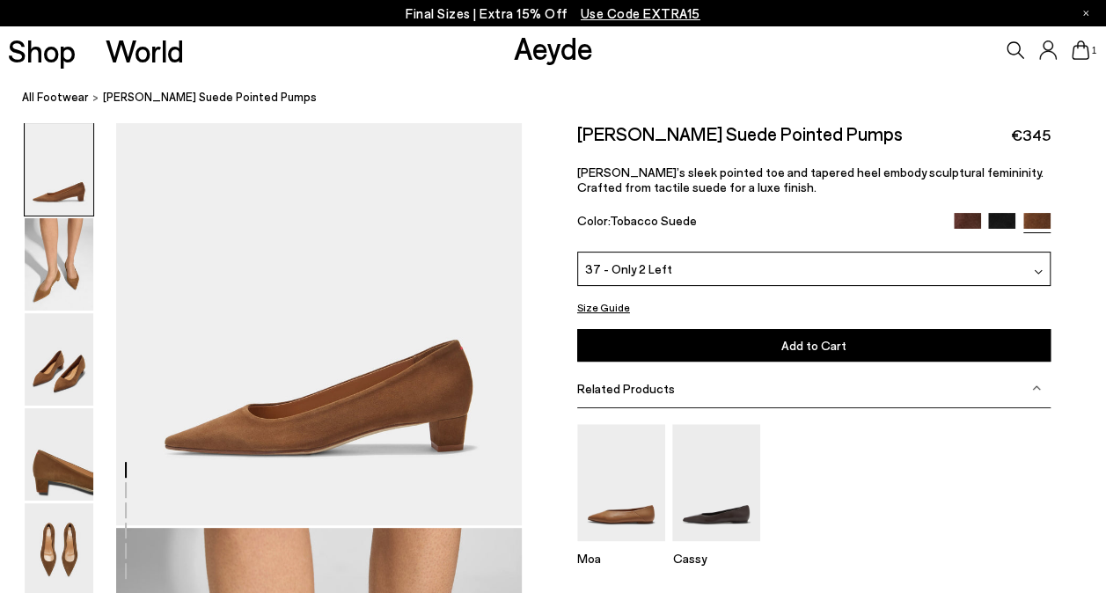
scroll to position [70, 0]
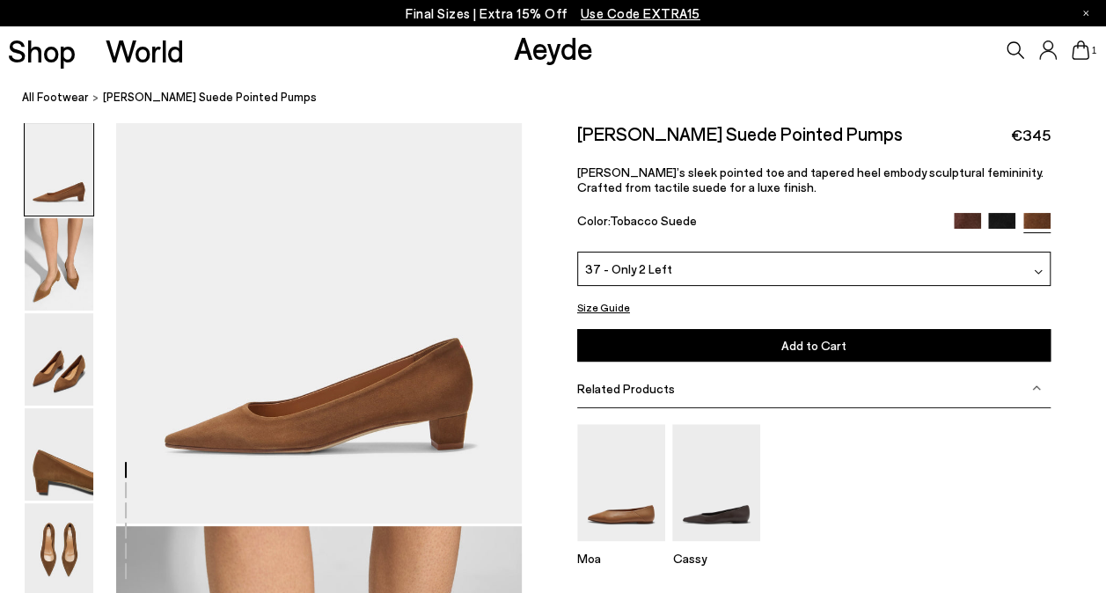
click at [1001, 217] on img at bounding box center [1001, 226] width 27 height 27
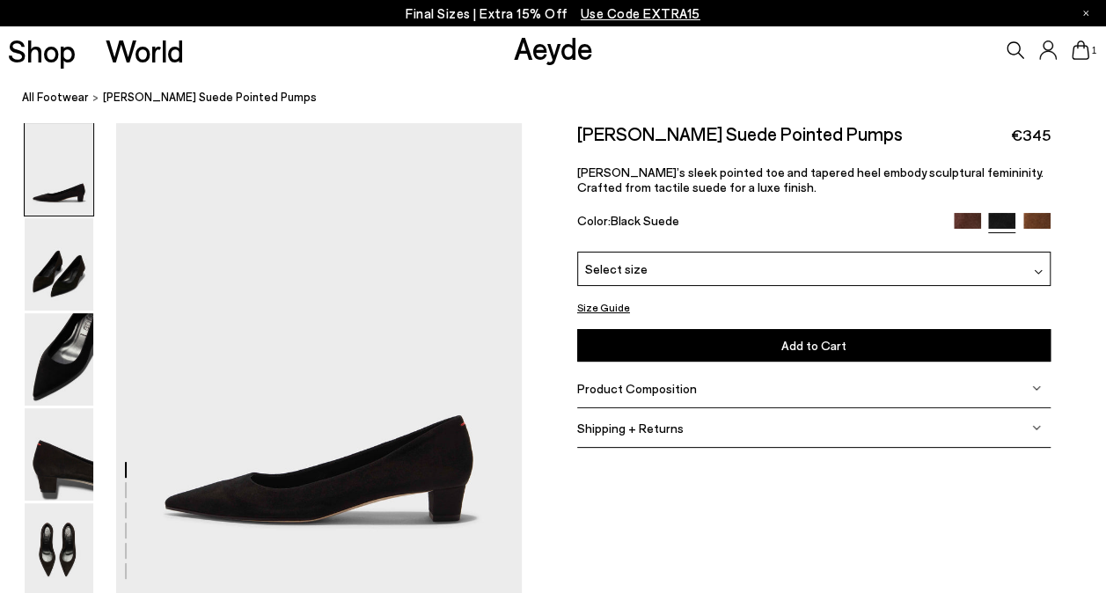
click at [611, 268] on span "Select size" at bounding box center [616, 269] width 62 height 18
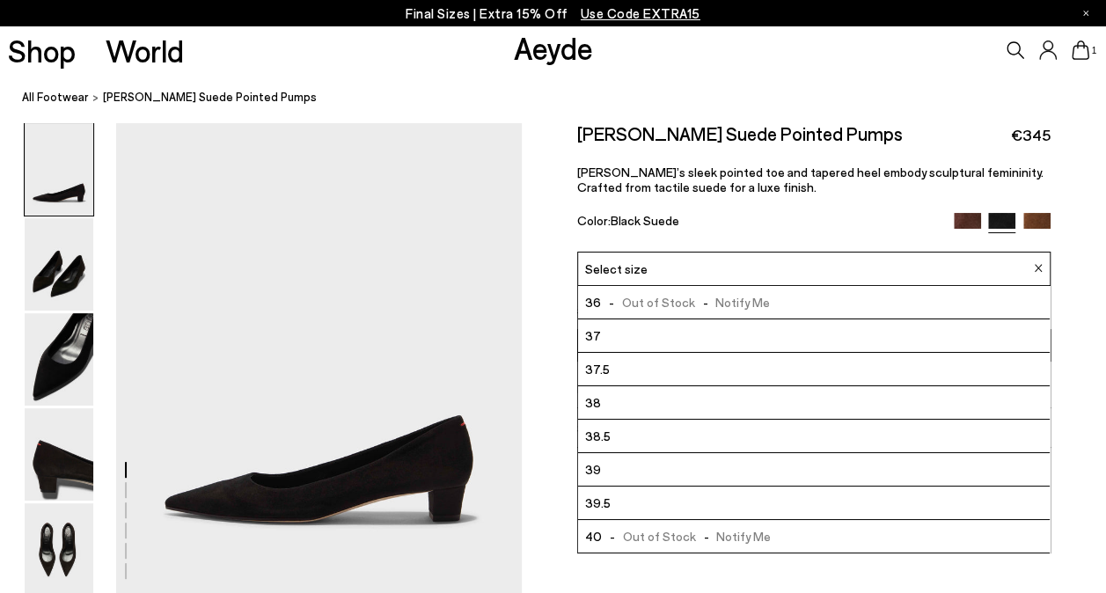
click at [609, 331] on li "37" at bounding box center [814, 335] width 472 height 33
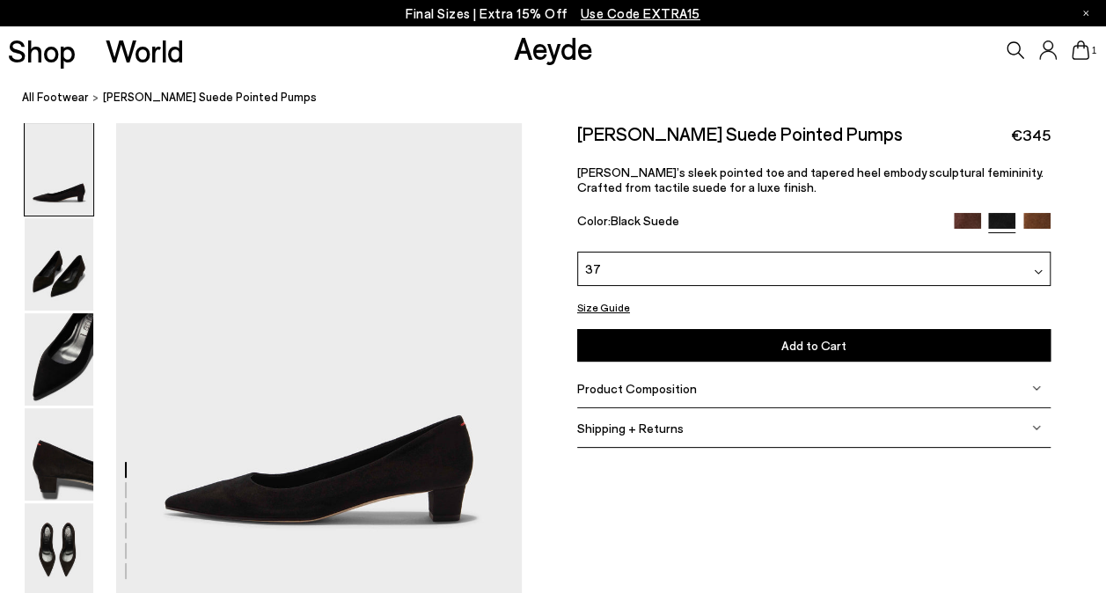
click at [641, 340] on button "Add to Cart Select a Size First" at bounding box center [813, 345] width 473 height 33
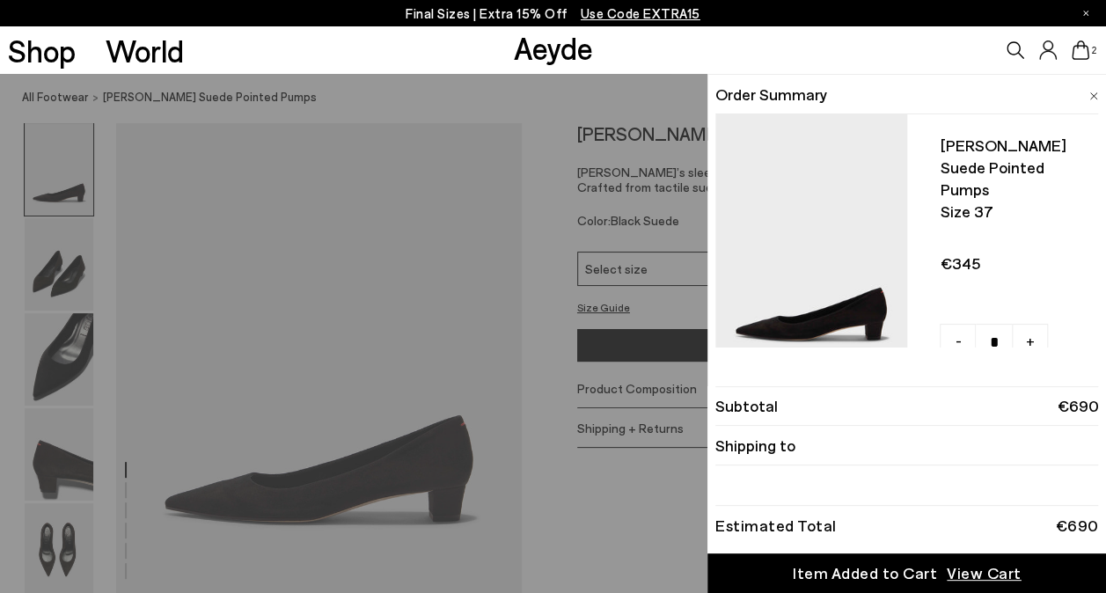
click at [1083, 55] on icon at bounding box center [1081, 49] width 18 height 19
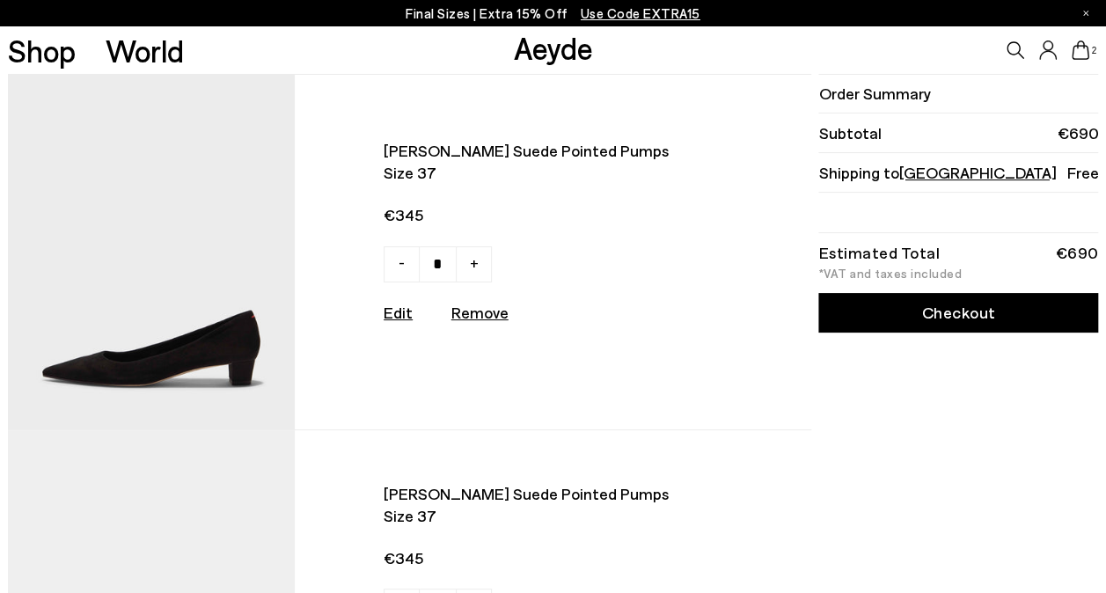
click at [954, 312] on link "Checkout" at bounding box center [958, 313] width 280 height 40
